Goal: Task Accomplishment & Management: Manage account settings

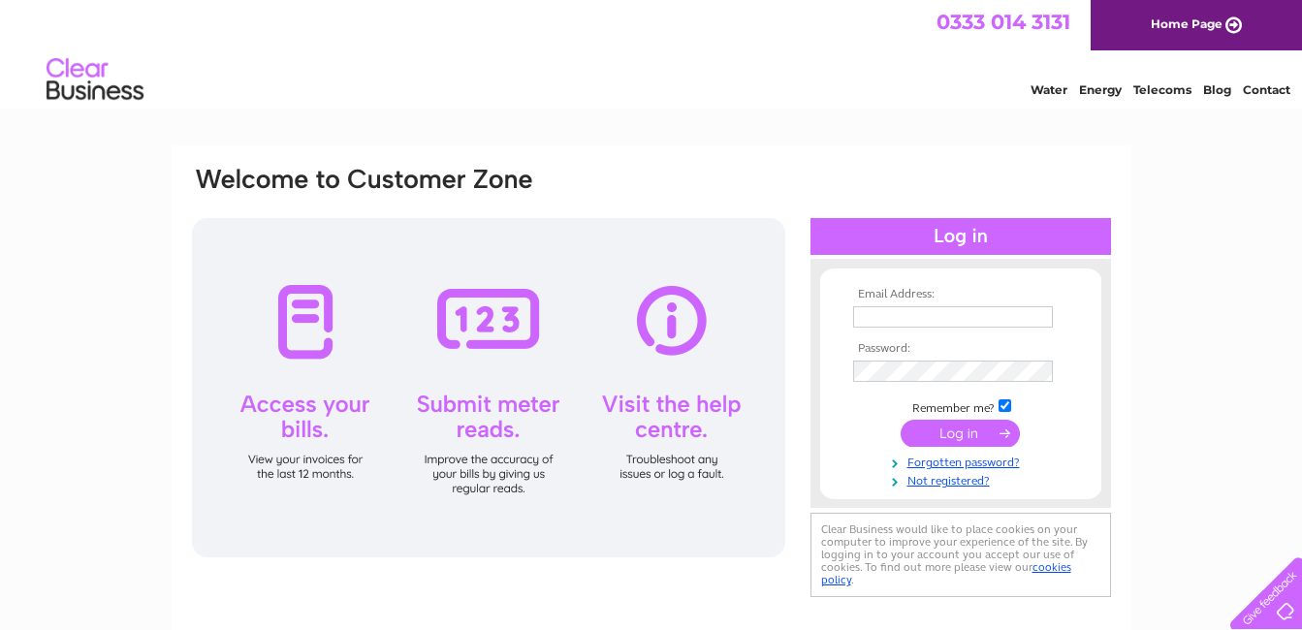
type input "dymond890@gmail.com"
click at [951, 436] on input "submit" at bounding box center [960, 433] width 119 height 27
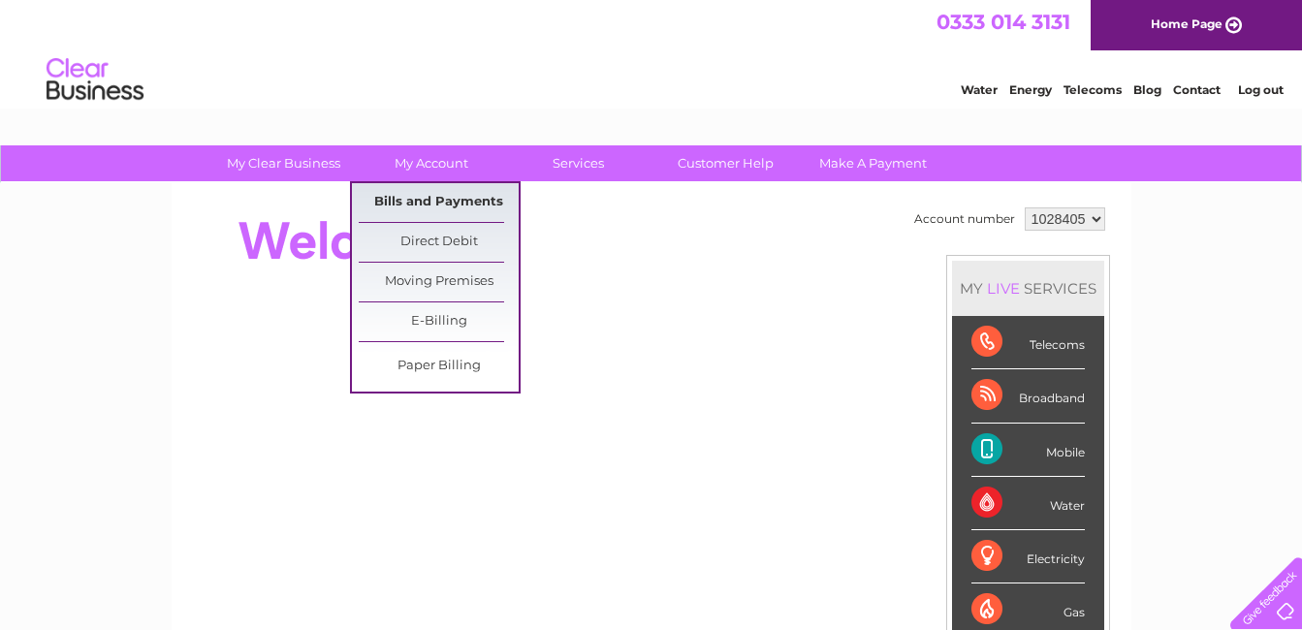
click at [445, 192] on link "Bills and Payments" at bounding box center [439, 202] width 160 height 39
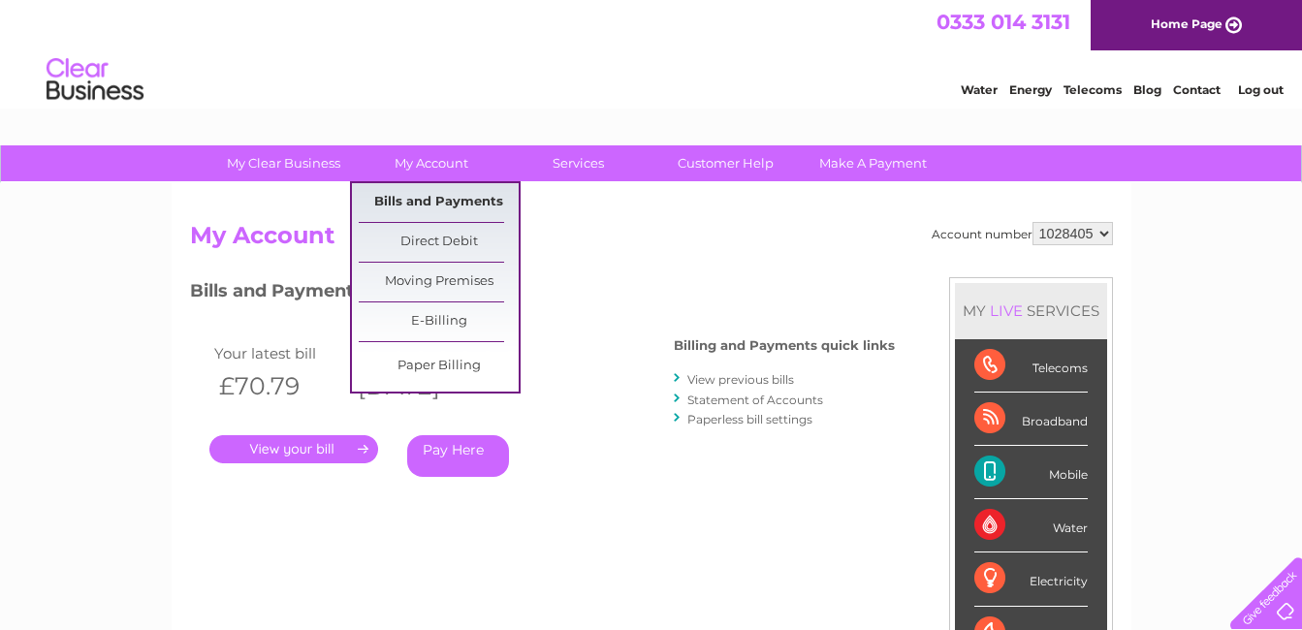
click at [447, 197] on link "Bills and Payments" at bounding box center [439, 202] width 160 height 39
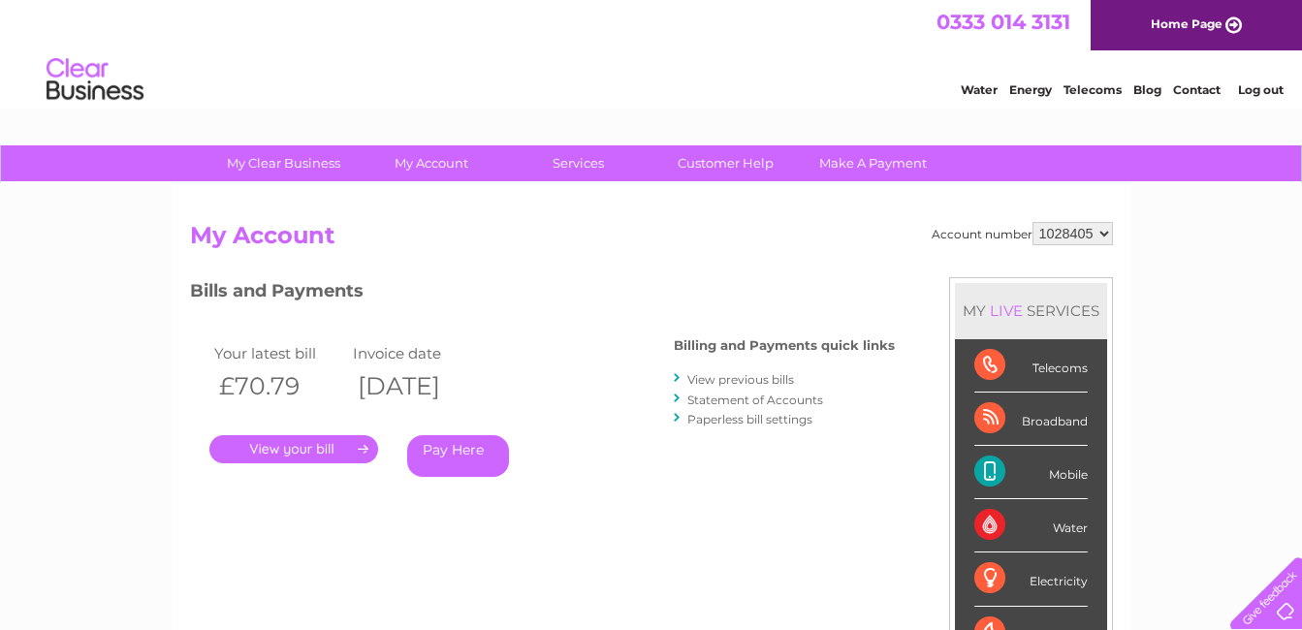
click at [282, 450] on link "." at bounding box center [293, 449] width 169 height 28
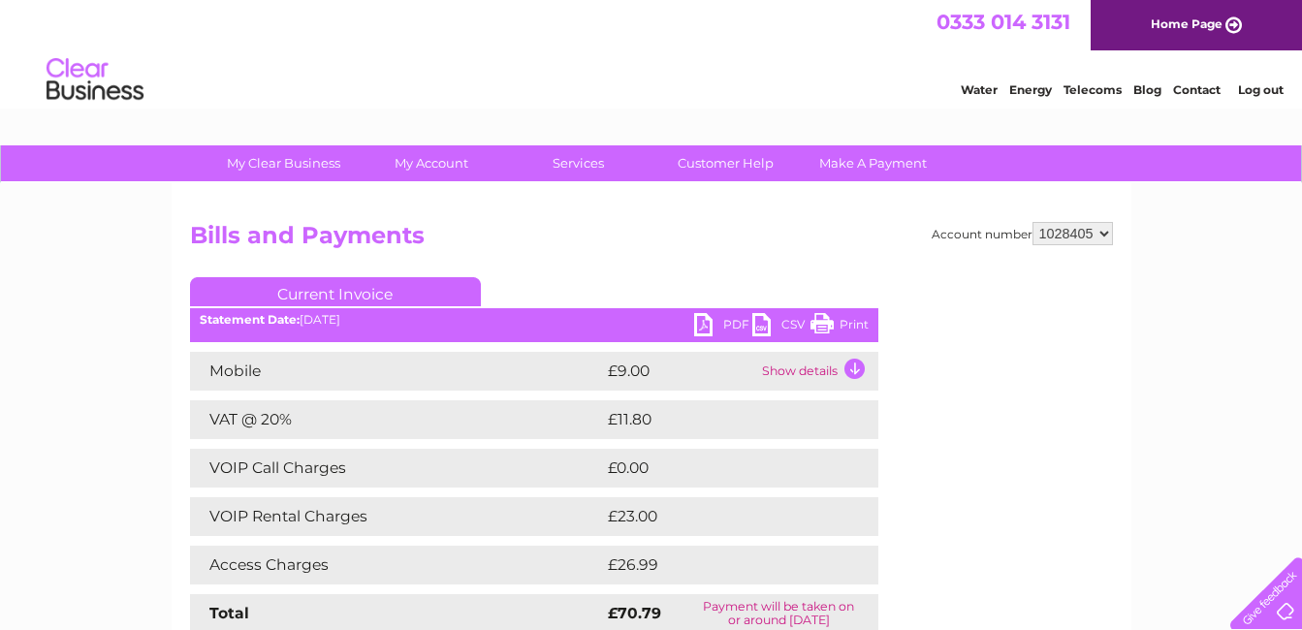
click at [715, 321] on link "PDF" at bounding box center [723, 327] width 58 height 28
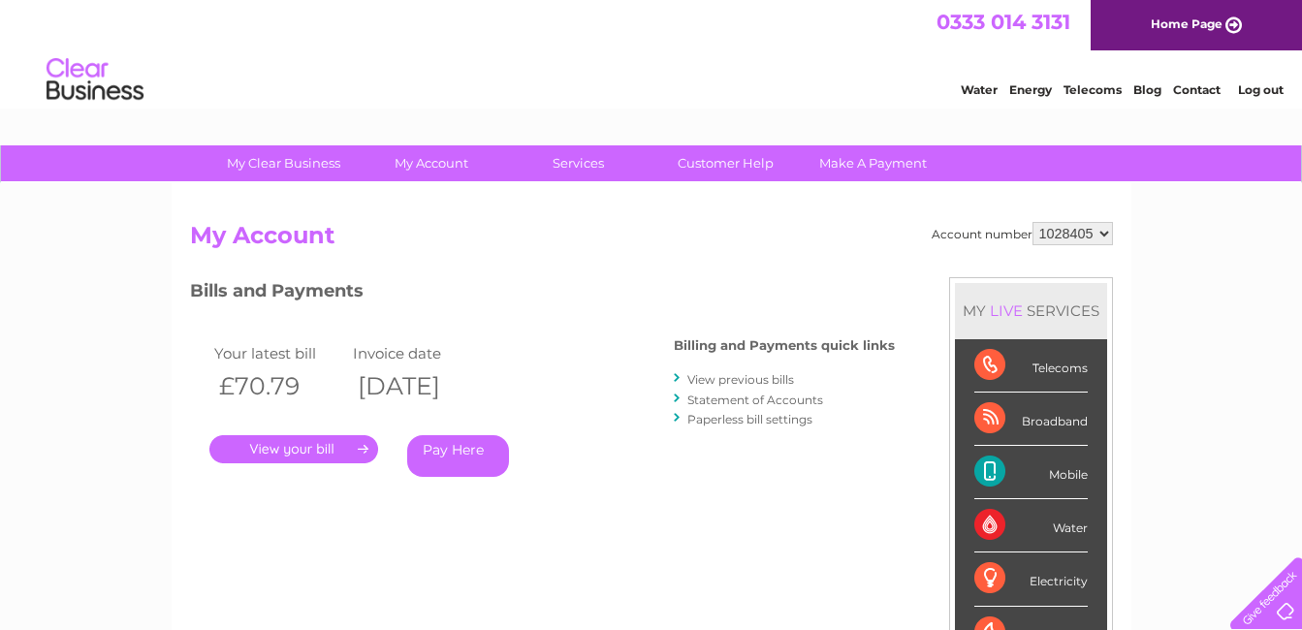
click at [1252, 85] on link "Log out" at bounding box center [1261, 89] width 46 height 15
